Goal: Browse casually

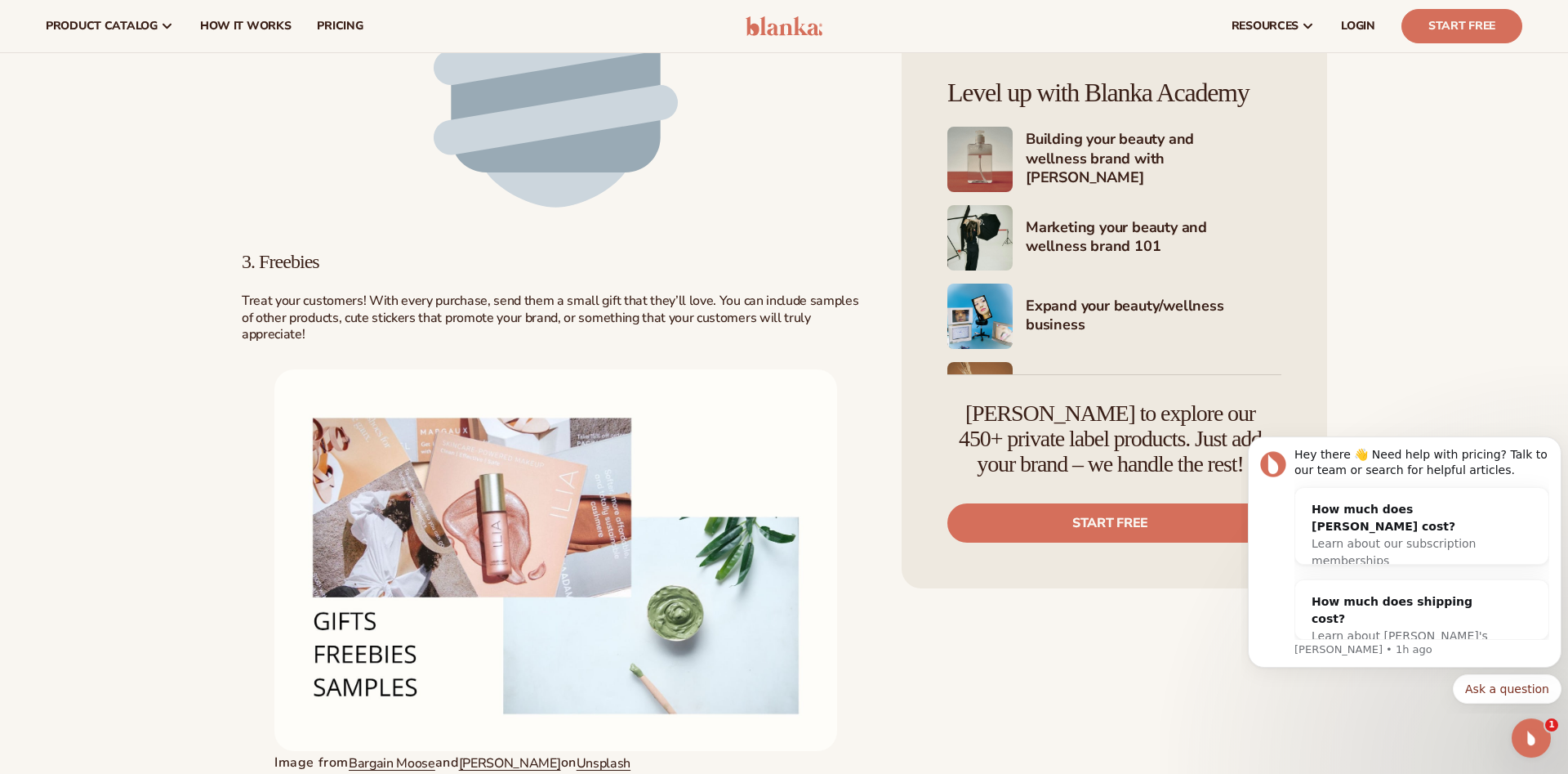
scroll to position [3057, 0]
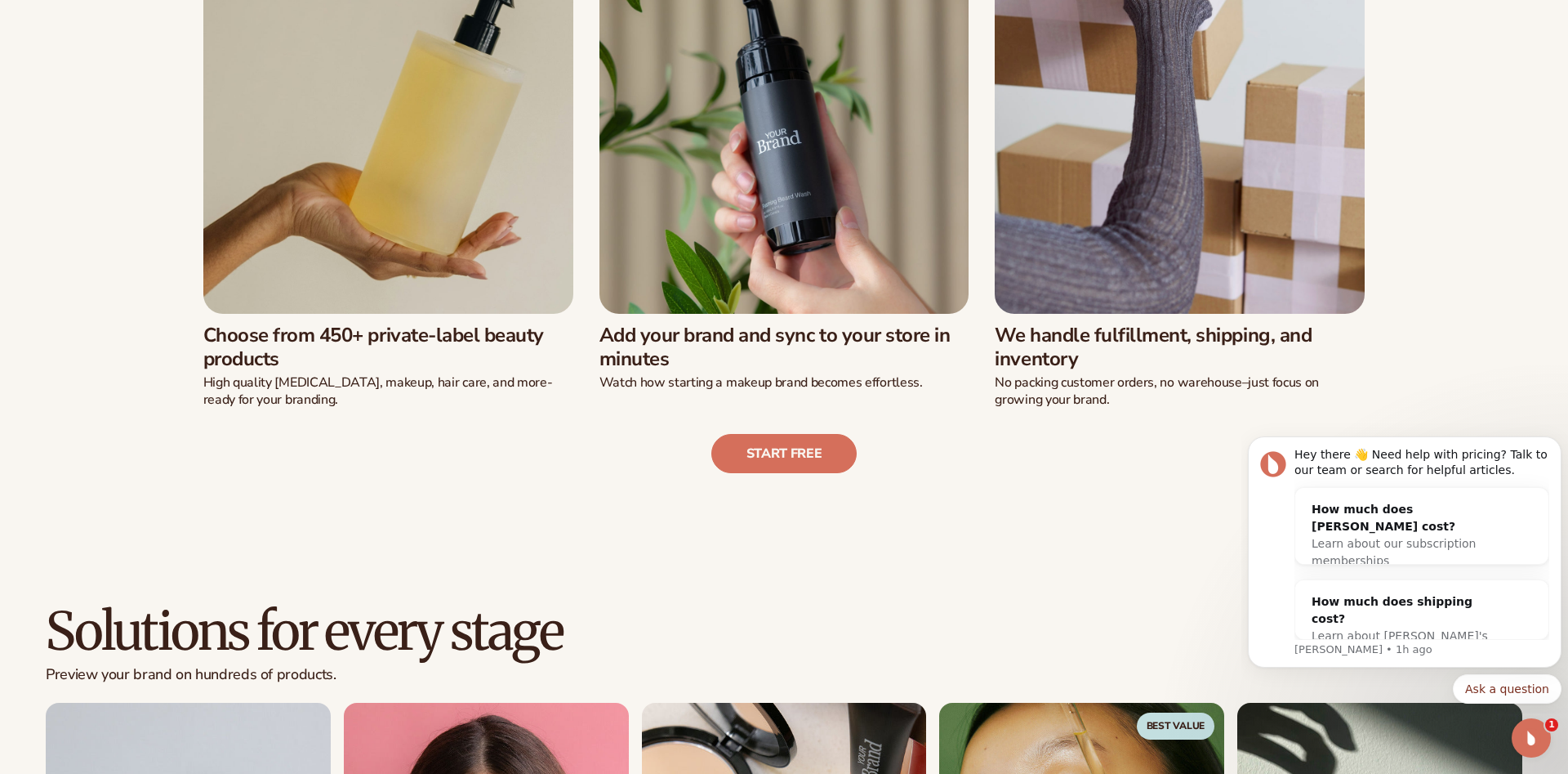
scroll to position [1223, 0]
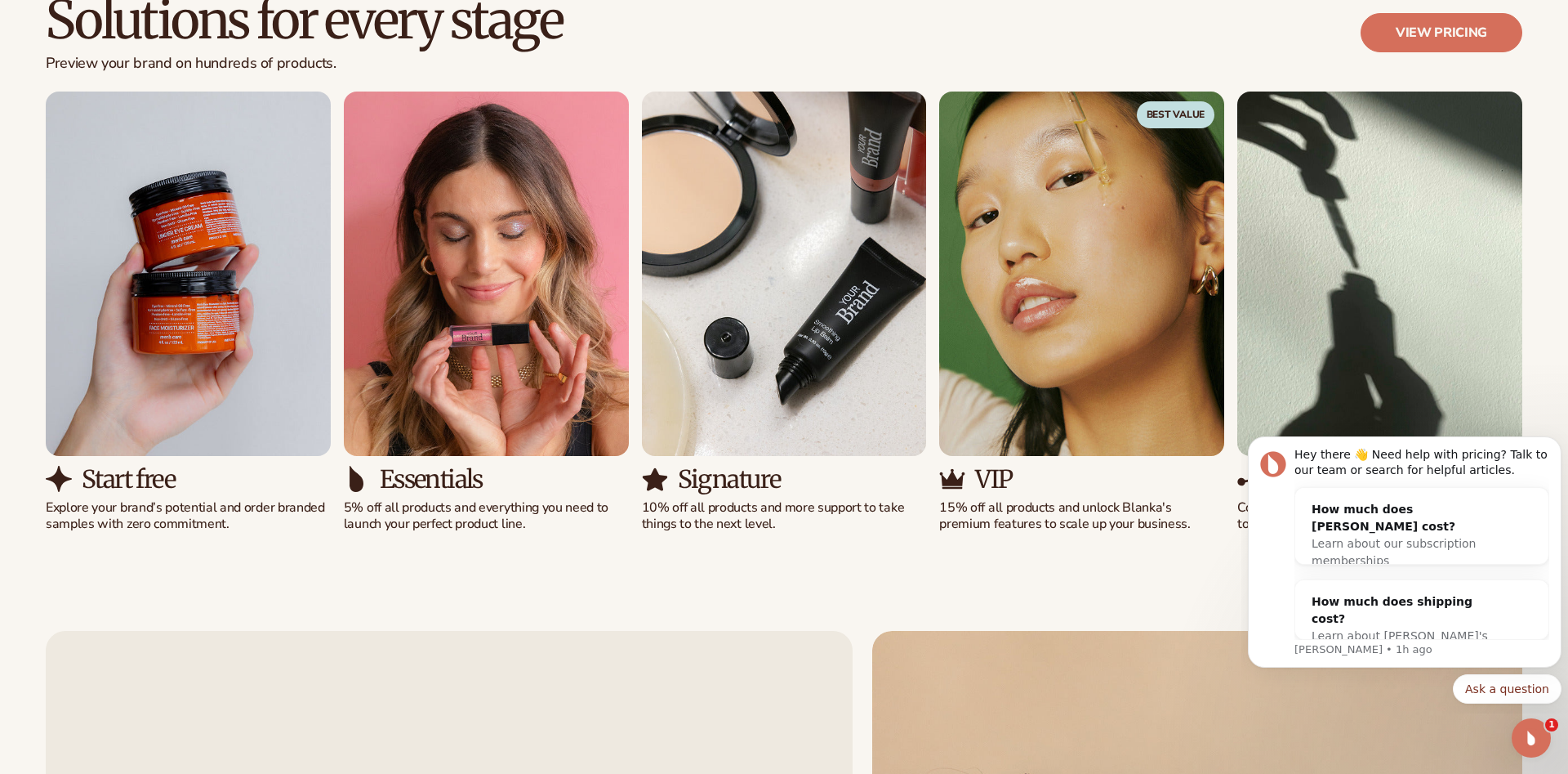
click at [1075, 579] on div "Solutions for every stage Preview your brand on hundreds of products. View pric…" at bounding box center [784, 262] width 1568 height 671
click at [1549, 444] on button "Dismiss notification" at bounding box center [1557, 441] width 21 height 21
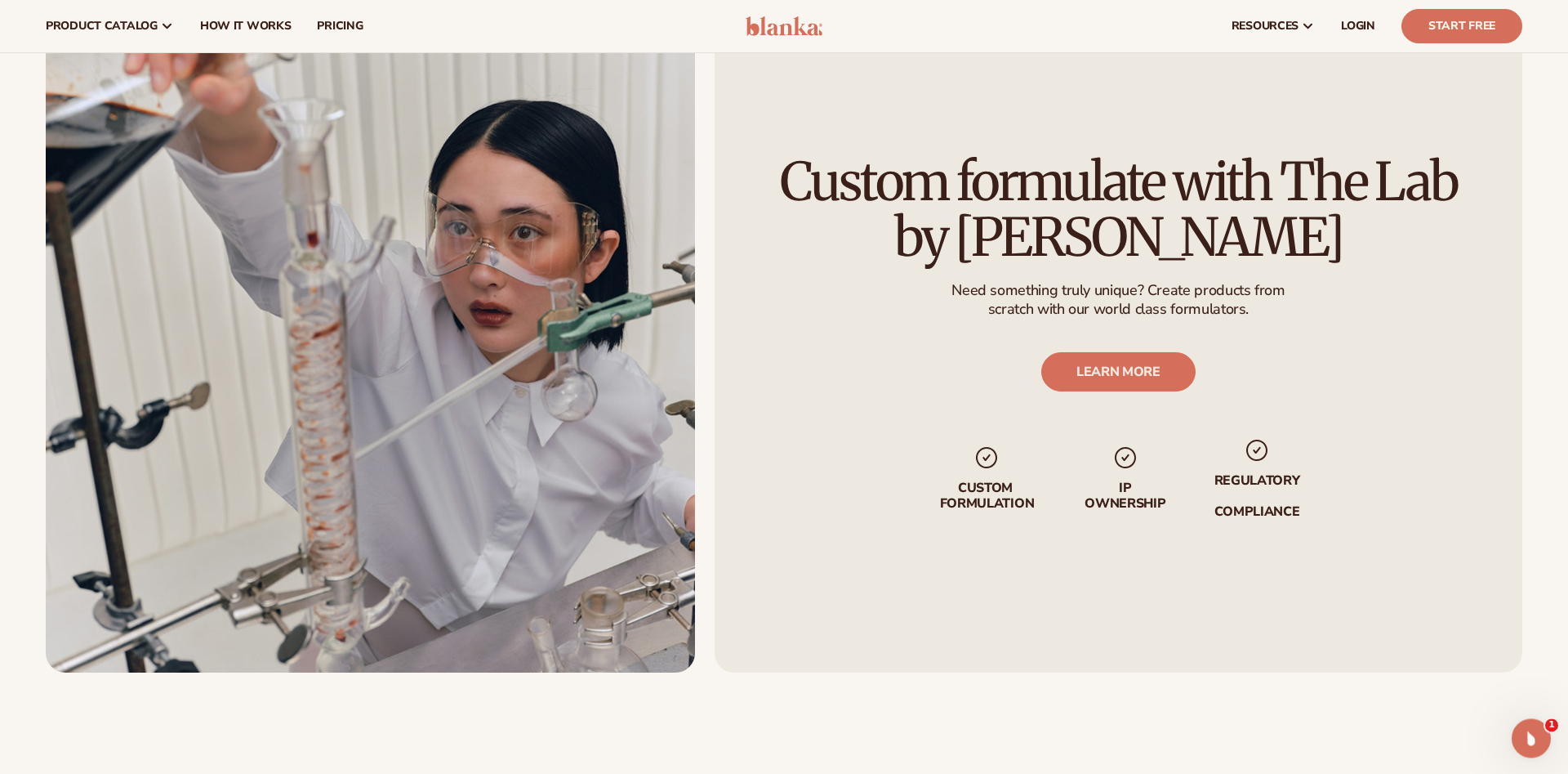
scroll to position [3057, 0]
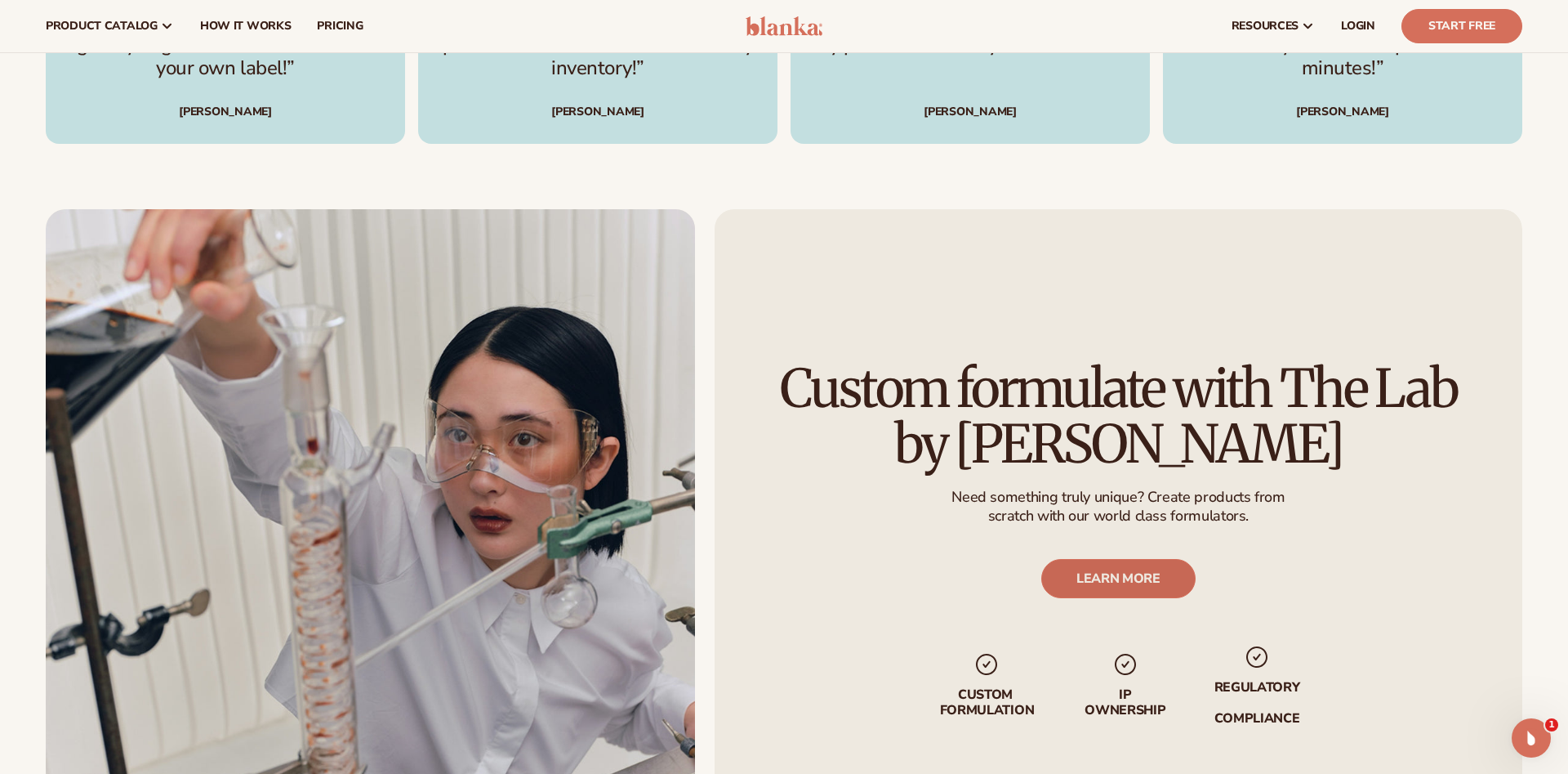
click at [1148, 589] on link "LEARN MORE" at bounding box center [1118, 578] width 155 height 39
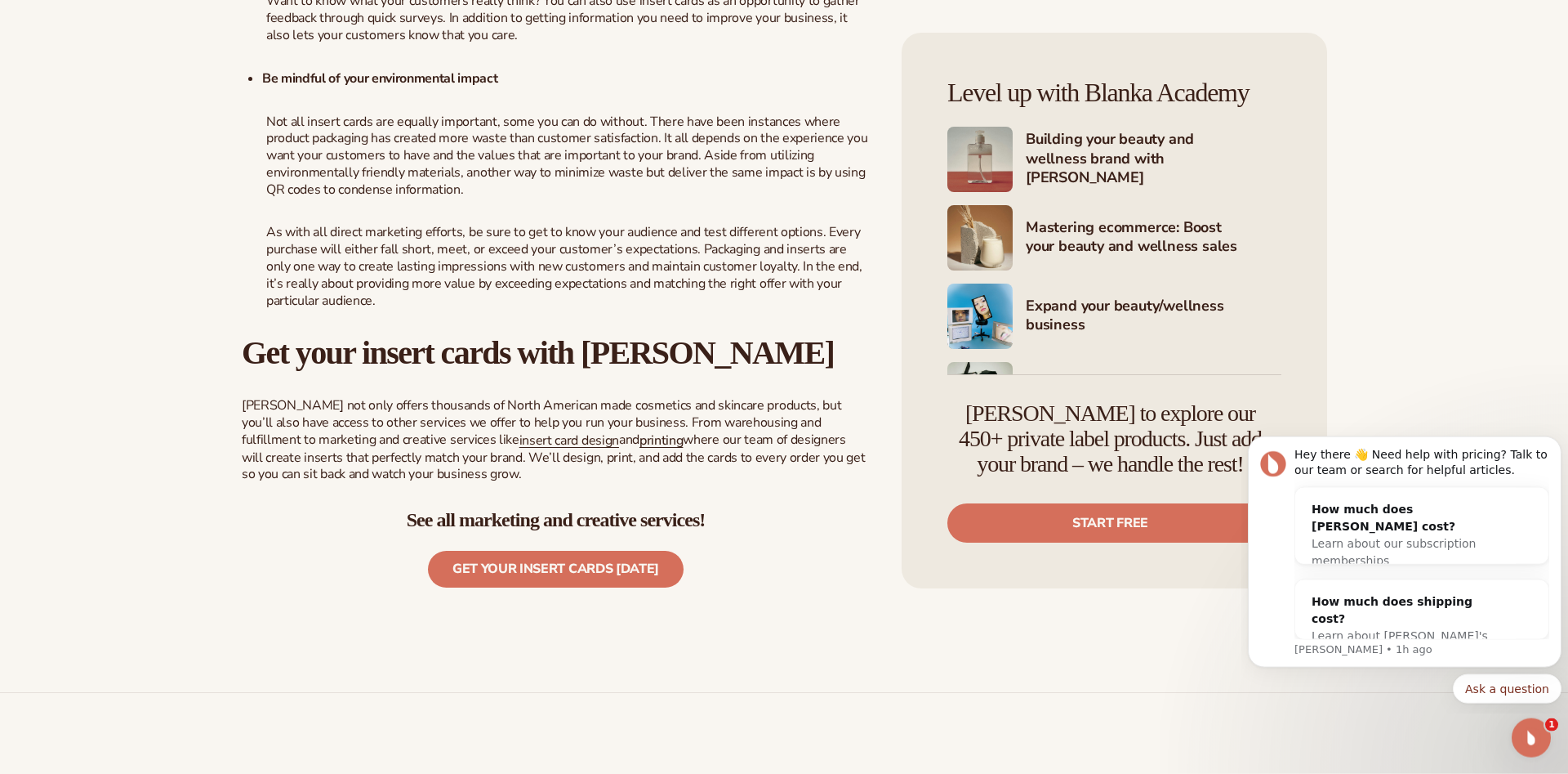
scroll to position [1834, 0]
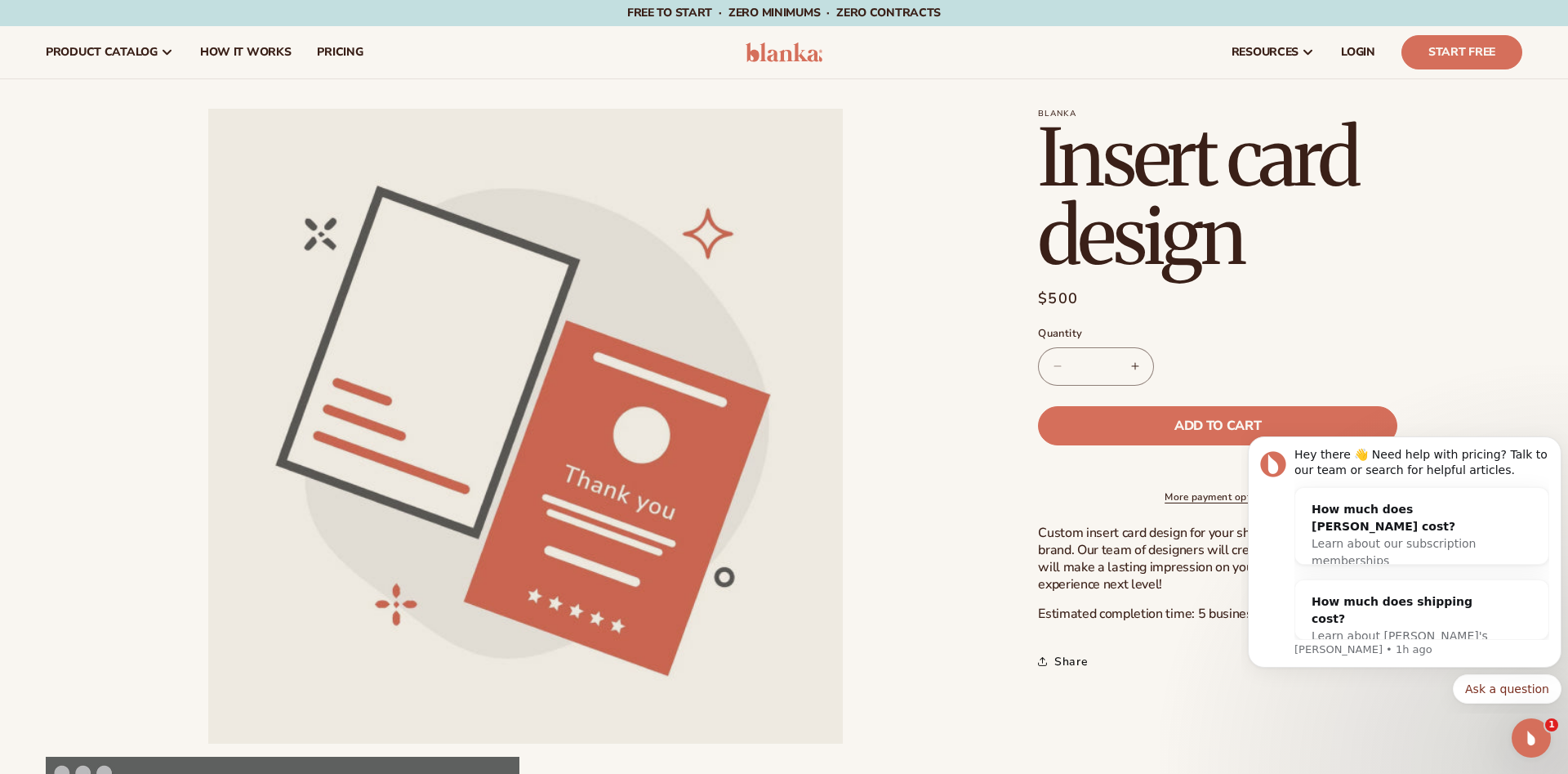
click at [1434, 291] on div "Regular price $500 Sale price $500 Regular price Unit price / per Sale Sold out" at bounding box center [1280, 301] width 484 height 26
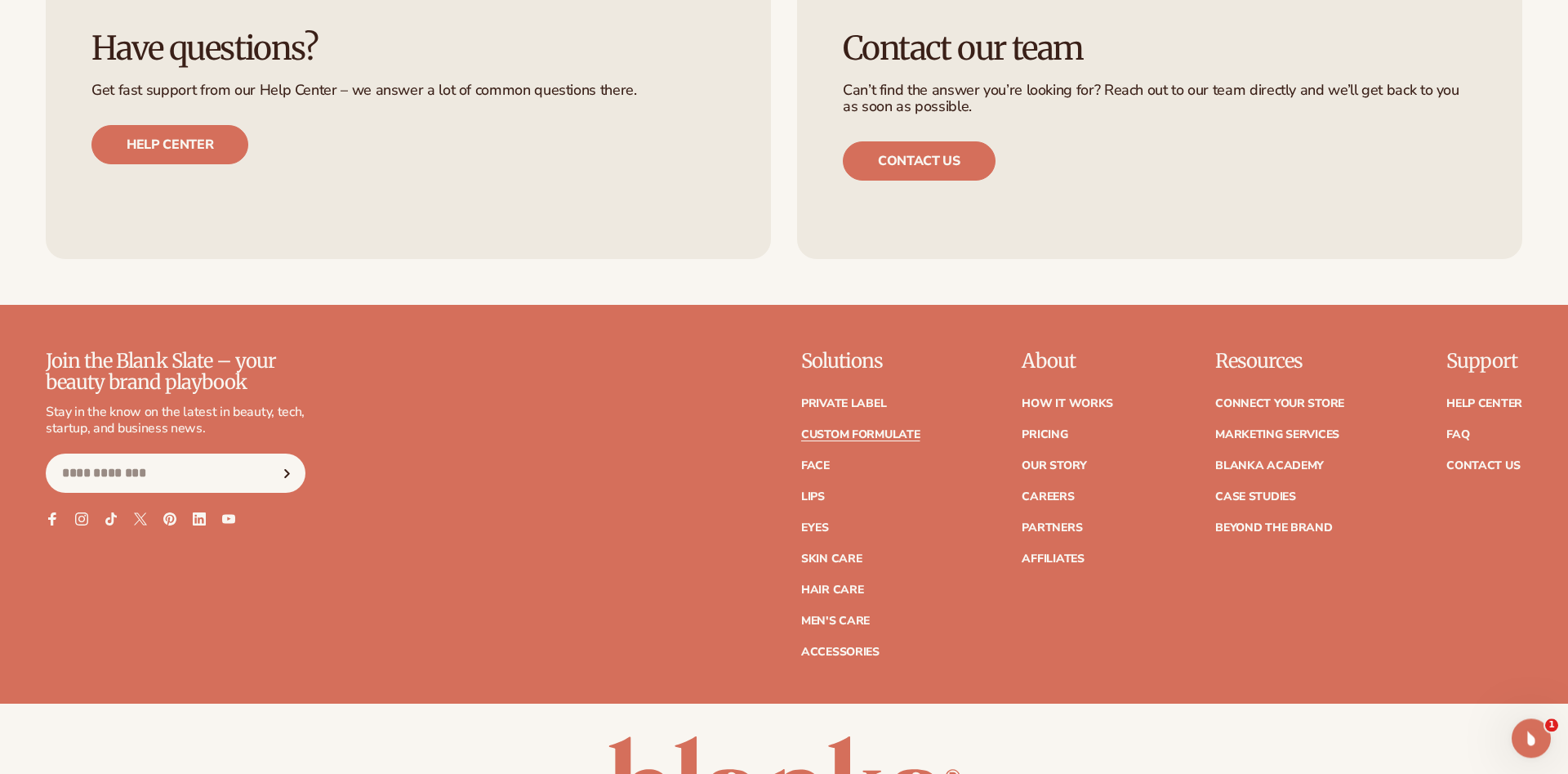
scroll to position [2500, 0]
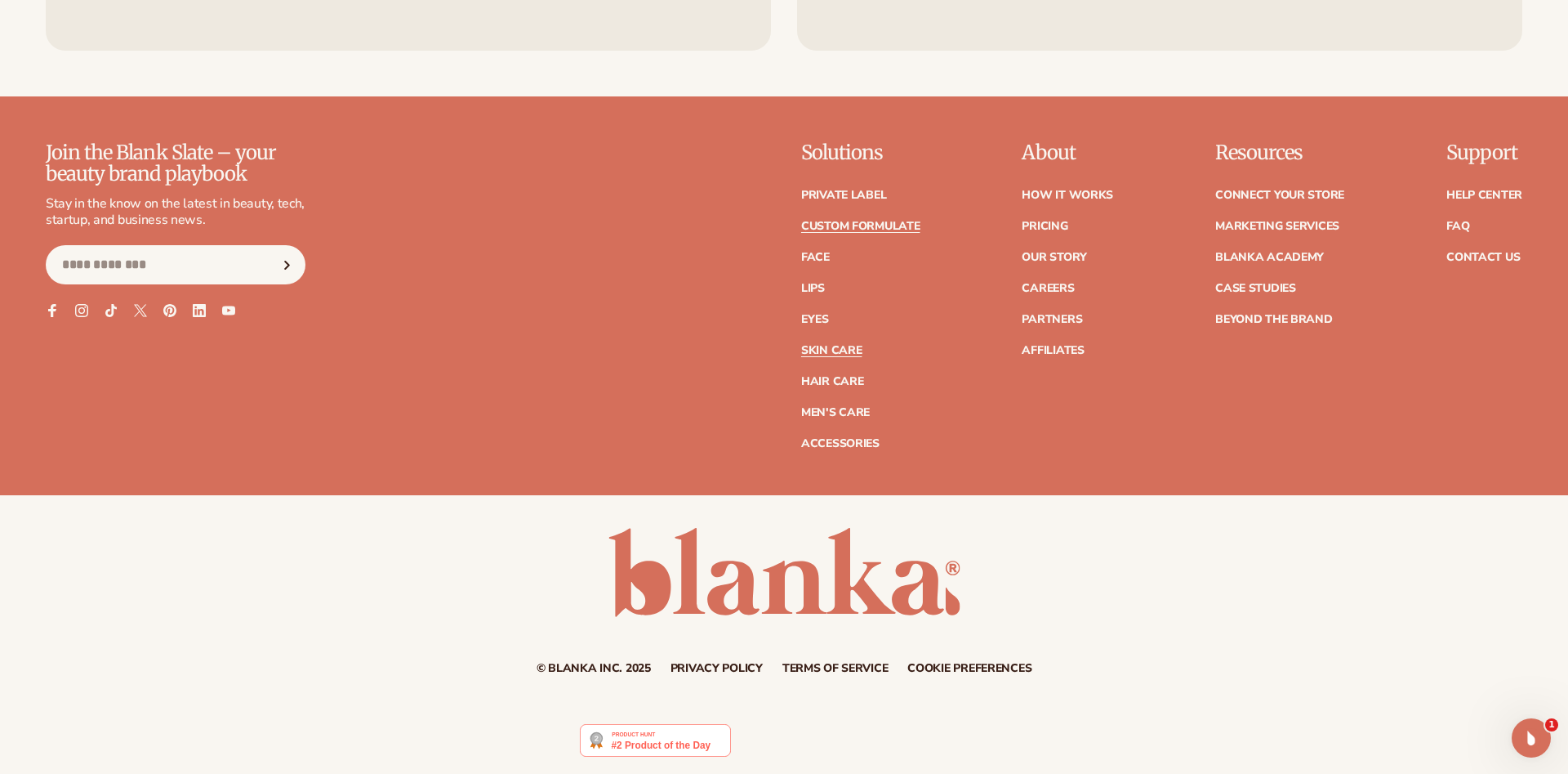
click at [818, 356] on link "Skin Care" at bounding box center [831, 350] width 60 height 11
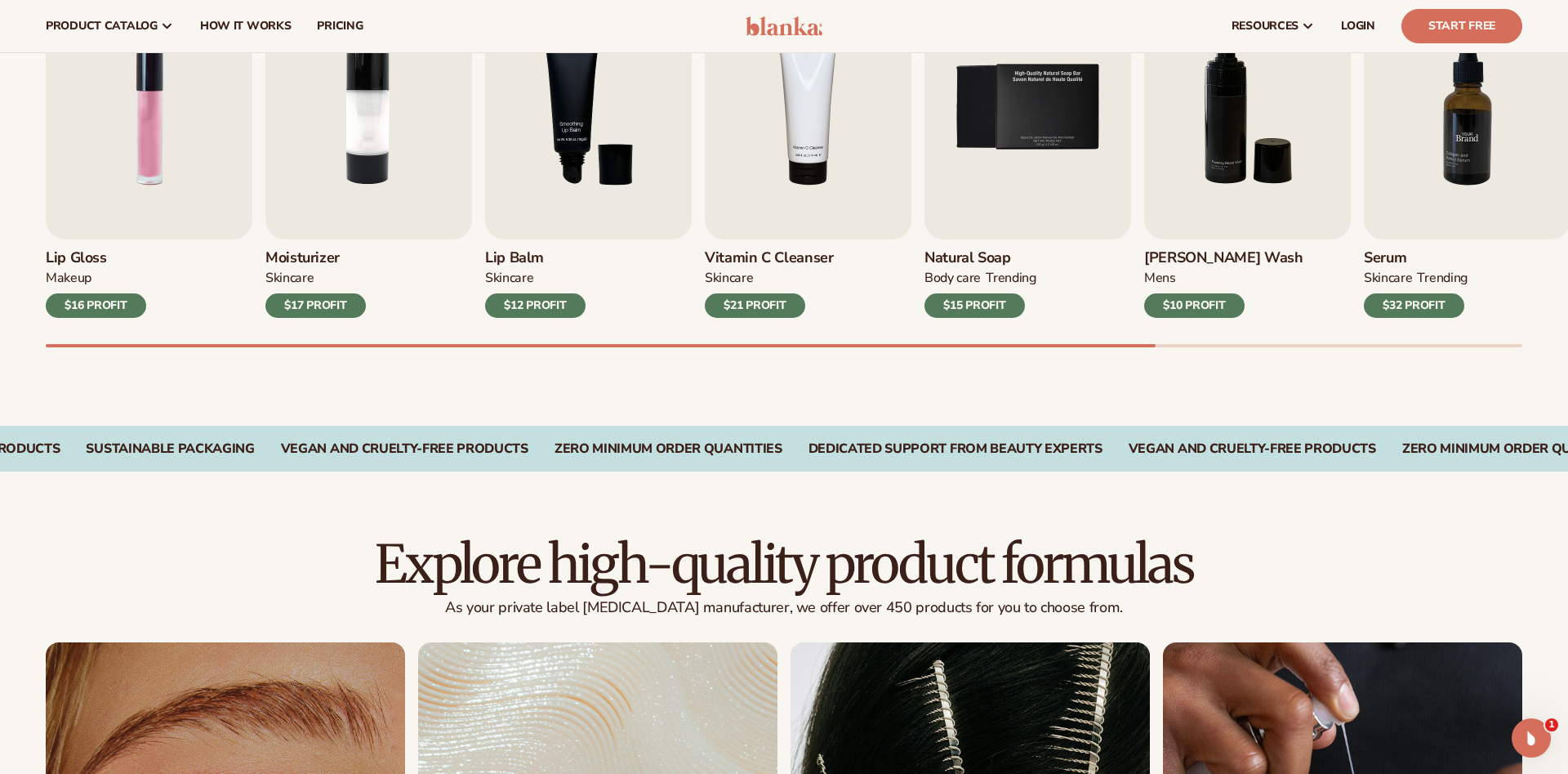
click at [1458, 157] on img "7 / 9" at bounding box center [1467, 108] width 206 height 264
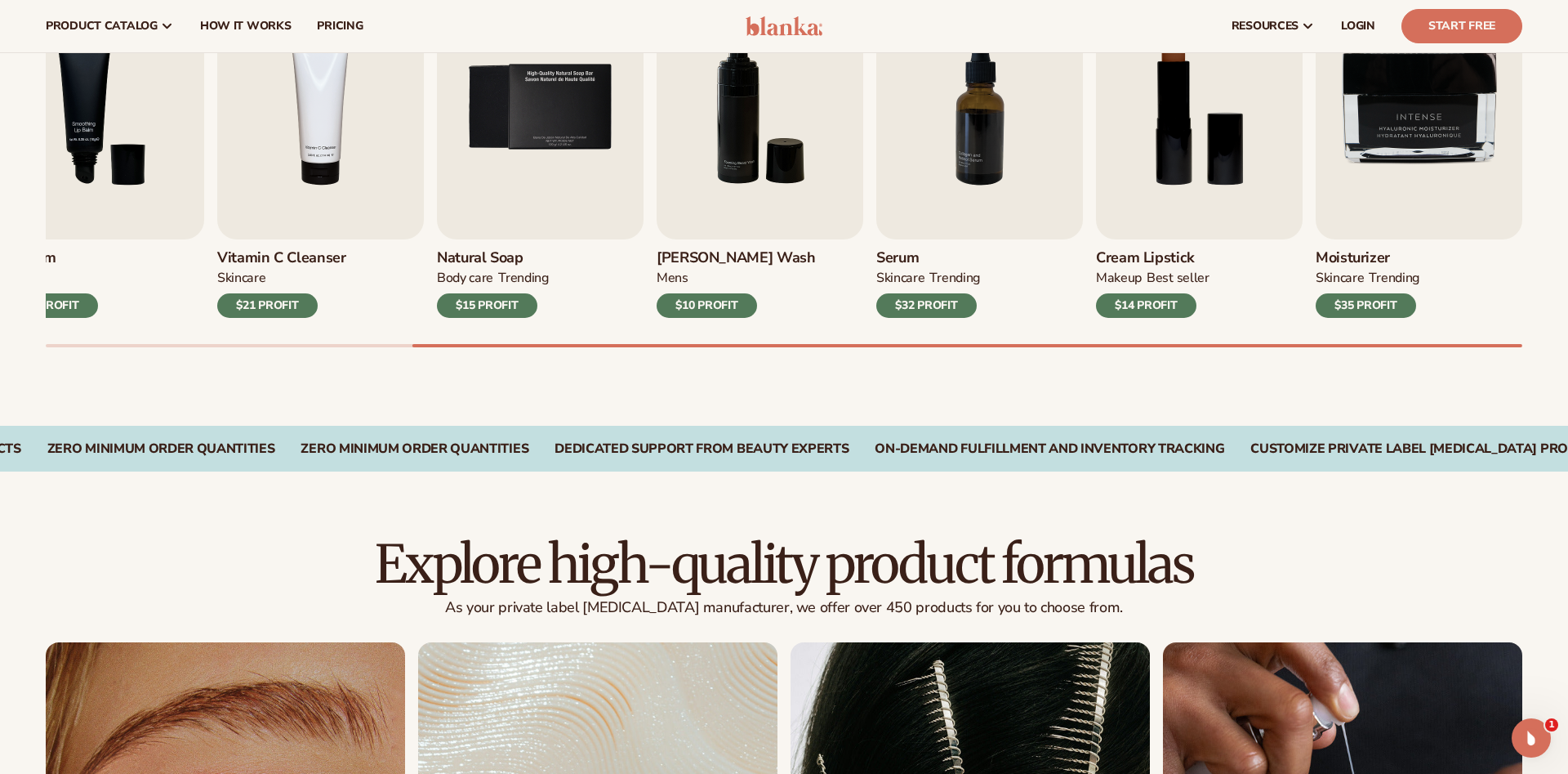
click at [1426, 334] on div "Lip Gloss MAKEUP $16 PROFIT Moisturizer SKINCARE $17 PROFIT SKINCARE mens" at bounding box center [807, 161] width 1523 height 372
